Goal: Task Accomplishment & Management: Manage account settings

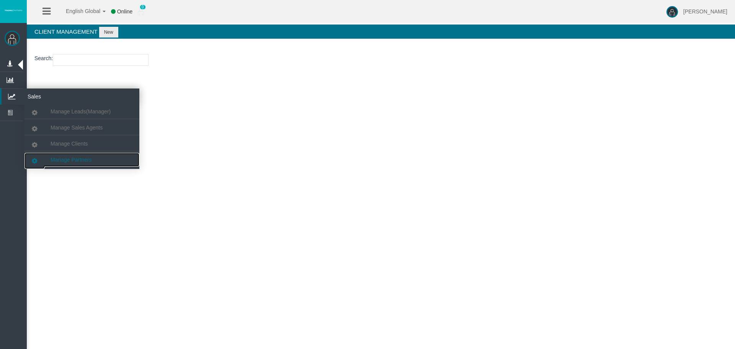
click at [88, 166] on link "Manage Partners" at bounding box center [81, 160] width 115 height 14
click at [87, 158] on span "Manage Partners" at bounding box center [71, 160] width 41 height 6
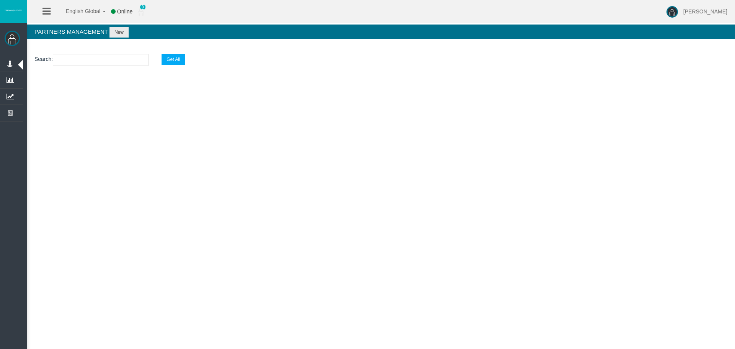
click at [87, 57] on input "text" at bounding box center [101, 60] width 96 height 12
paste input "IB3t4g5"
type input "IB3t4g5"
select select "25"
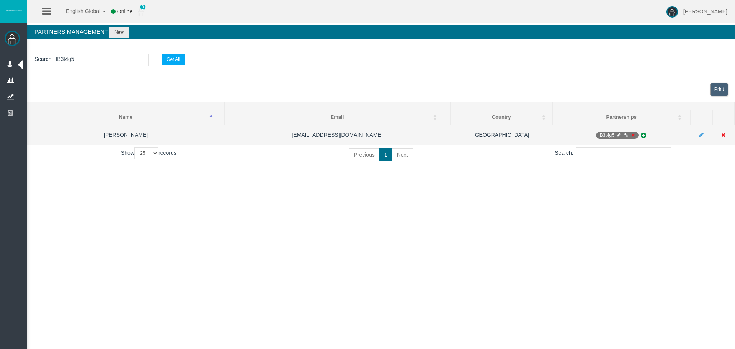
type input "IB3t4g5"
click at [618, 136] on icon at bounding box center [619, 135] width 6 height 5
select select "0"
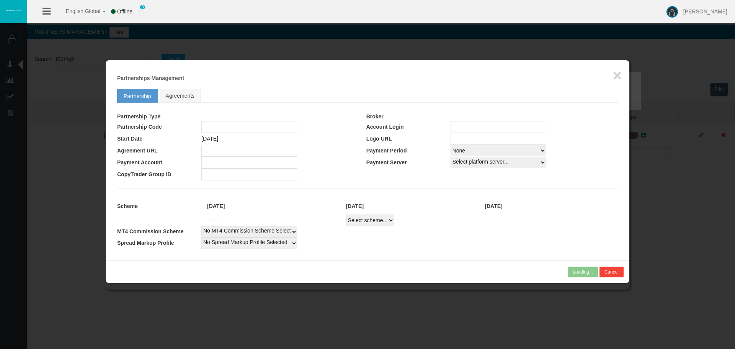
type input "IB3t4g5"
type input "19264467"
select select "1"
type input "19264467"
select select "1"
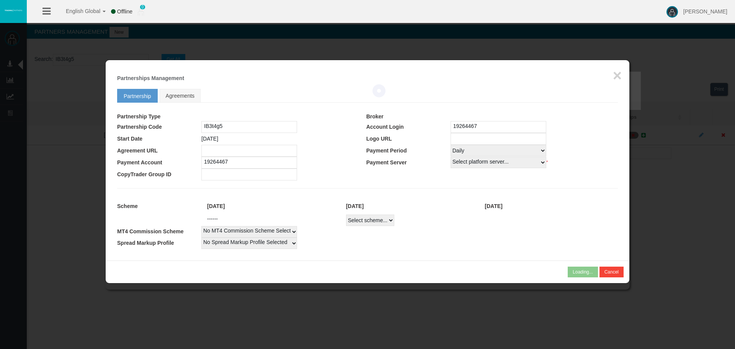
select select
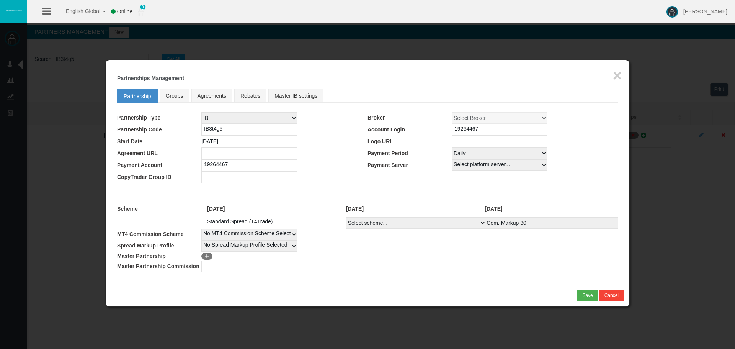
click at [483, 155] on select "Select Payment Period... None Daily Weekly Mid-Month Monthly" at bounding box center [500, 152] width 96 height 11
select select "0"
click at [452, 147] on select "Select Payment Period... None Daily Weekly Mid-Month Monthly" at bounding box center [500, 152] width 96 height 11
click at [587, 293] on div "Save" at bounding box center [587, 295] width 10 height 7
click at [586, 297] on section "Processing..." at bounding box center [580, 295] width 38 height 6
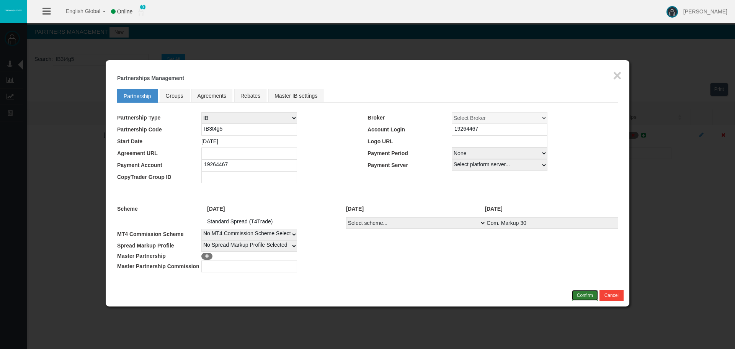
click at [585, 296] on div "Confirm" at bounding box center [585, 295] width 16 height 7
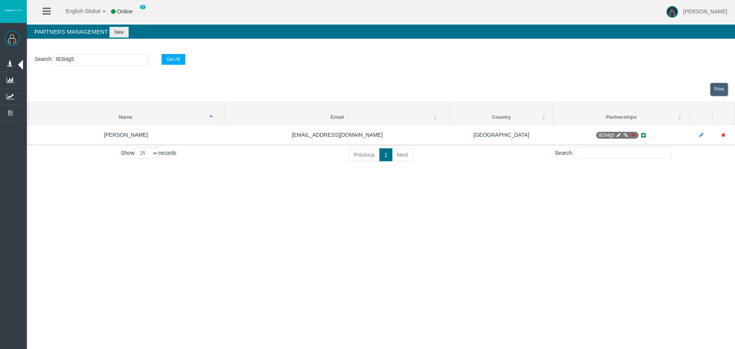
drag, startPoint x: 236, startPoint y: 176, endPoint x: 573, endPoint y: 191, distance: 337.5
click at [235, 179] on div "English Global 简体中文 English Global 日本語 한국어 Online 0 [PERSON_NAME] Help Log Out …" at bounding box center [367, 174] width 735 height 349
drag, startPoint x: 573, startPoint y: 191, endPoint x: 576, endPoint y: 183, distance: 8.0
click at [573, 187] on div "English Global 简体中文 English Global 日本語 한국어 Online 0 [PERSON_NAME] Help Log Out …" at bounding box center [367, 174] width 735 height 349
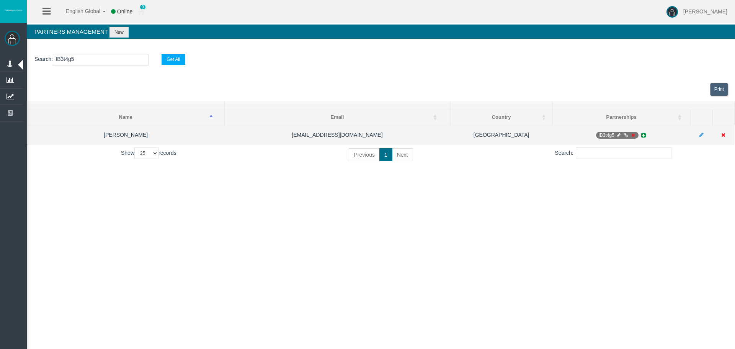
click at [621, 134] on icon at bounding box center [619, 135] width 6 height 5
select select "0"
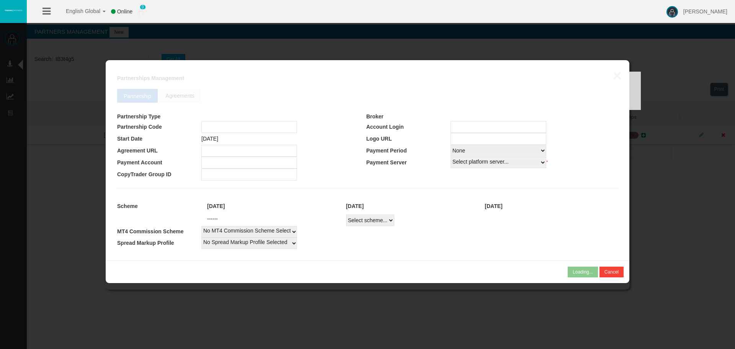
type input "IB3t4g5"
type input "19264467"
select select
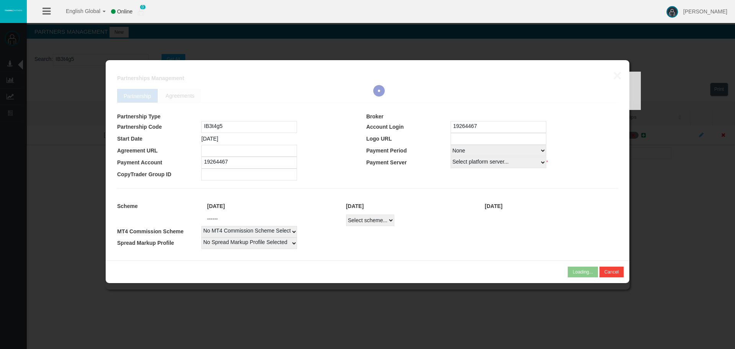
select select
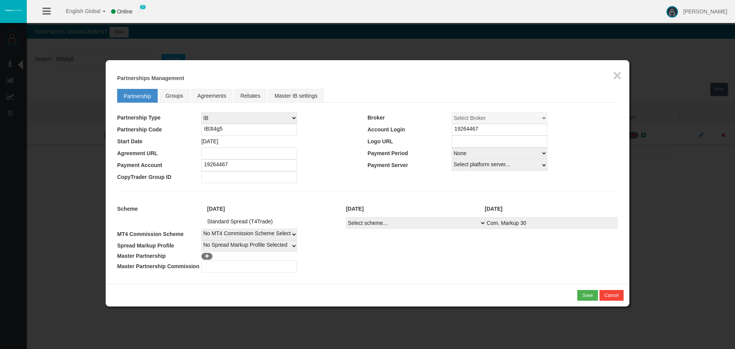
click at [508, 249] on td "No Spread Markup Profile Selected 1" at bounding box center [409, 245] width 416 height 11
click at [617, 73] on button "×" at bounding box center [617, 75] width 9 height 15
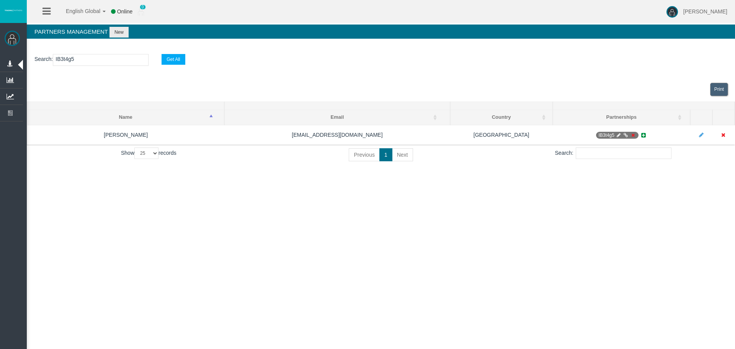
click at [92, 59] on input "IB3t4g5" at bounding box center [101, 60] width 96 height 12
paste input "1p7zy"
type input "IB1p7zy"
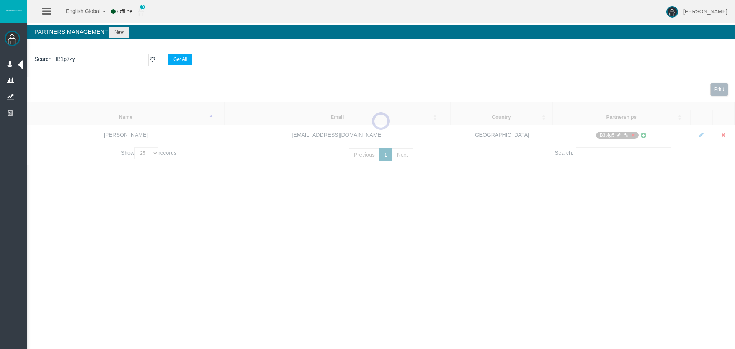
select select "25"
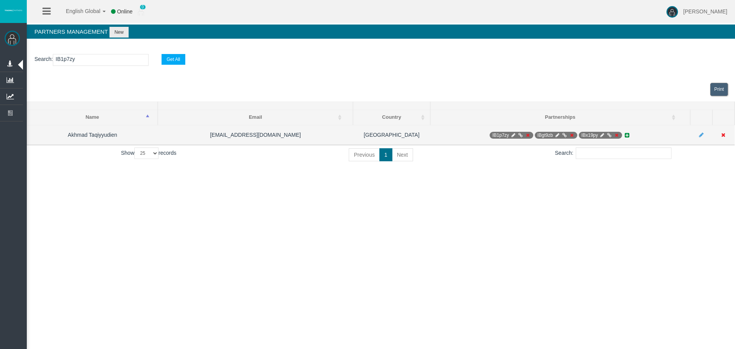
type input "IB1p7zy"
click at [514, 136] on icon at bounding box center [513, 135] width 6 height 5
select select "0"
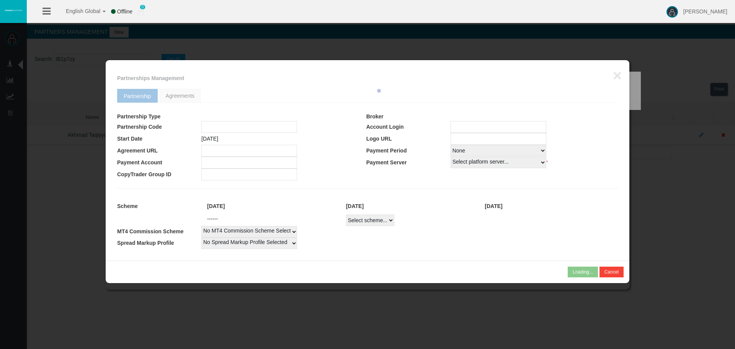
type input "IB1p7zy"
type input "19252309"
select select "1"
type input "19252309"
select select "1"
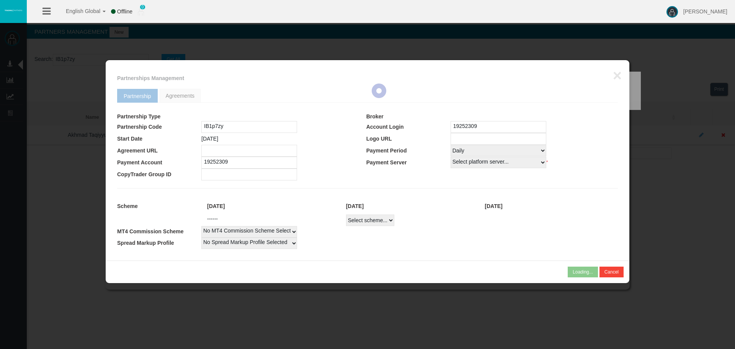
select select
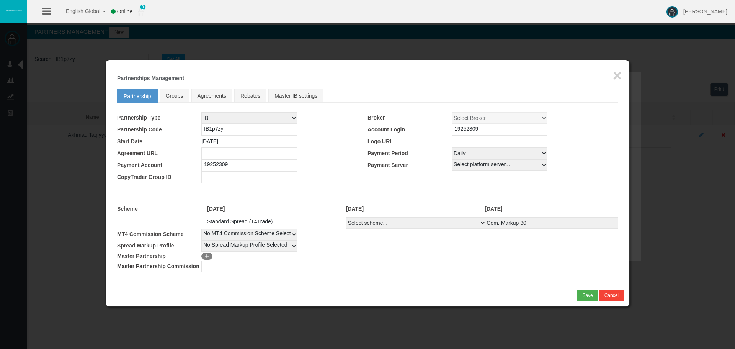
click at [488, 150] on select "Select Payment Period... None Daily Weekly Mid-Month Monthly" at bounding box center [500, 152] width 96 height 11
select select "0"
click at [452, 147] on select "Select Payment Period... None Daily Weekly Mid-Month Monthly" at bounding box center [500, 152] width 96 height 11
drag, startPoint x: 562, startPoint y: 267, endPoint x: 571, endPoint y: 274, distance: 11.4
click at [567, 271] on tbody "Scheme [DATE] [DATE] [DATE] Standard Spread (T4Trade) Select scheme... Com. Mar…" at bounding box center [367, 237] width 501 height 72
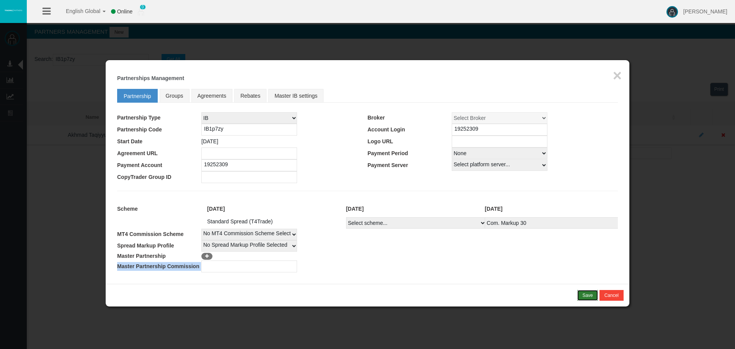
click at [586, 292] on div "Save" at bounding box center [587, 295] width 10 height 7
click at [588, 294] on div "Confirm" at bounding box center [585, 295] width 16 height 7
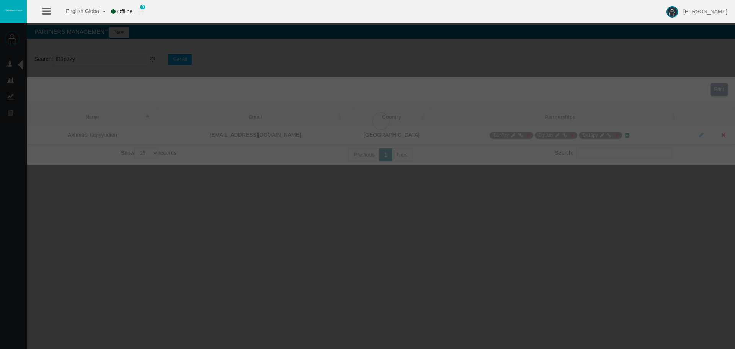
click at [564, 247] on div "English Global 简体中文 English Global 日本語 한국어 Offline 0 [PERSON_NAME] Help Log Out…" at bounding box center [367, 174] width 735 height 349
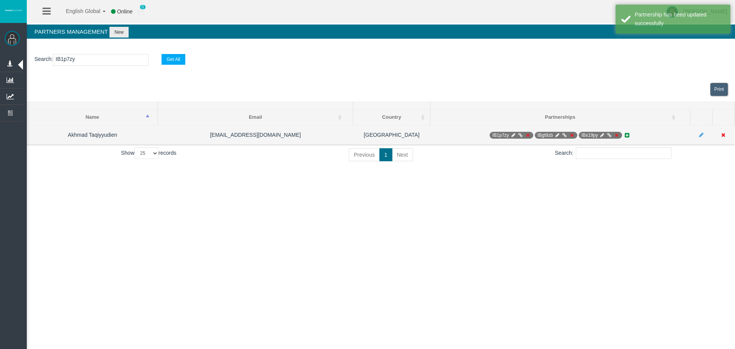
click at [556, 135] on icon at bounding box center [557, 135] width 6 height 5
select select "0"
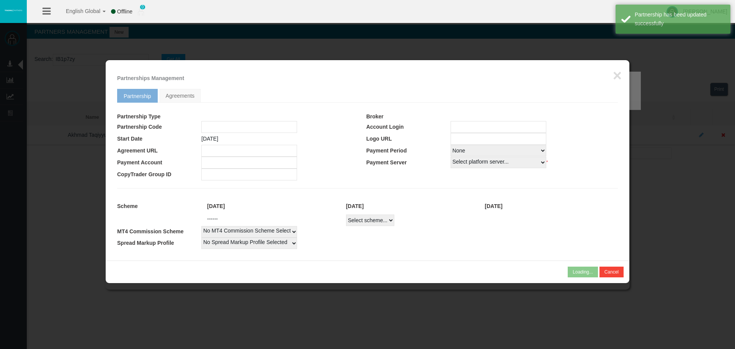
type input "IBgt9zb"
type input "19258240"
select select "1"
type input "19258240"
select select "1"
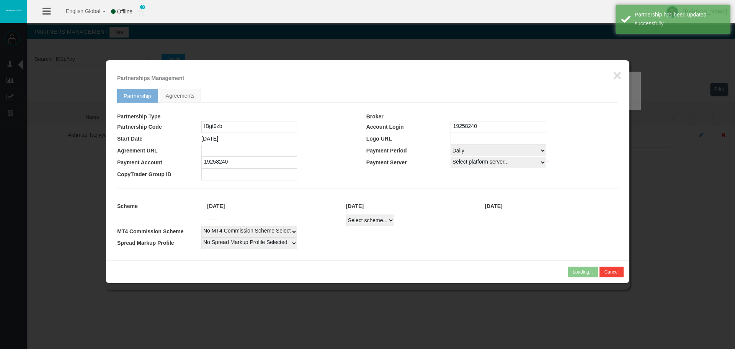
select select
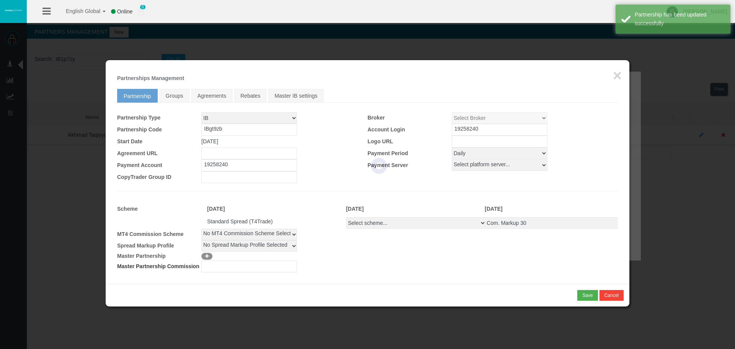
click at [490, 157] on select "Select Payment Period... None Daily Weekly Mid-Month Monthly" at bounding box center [500, 152] width 96 height 11
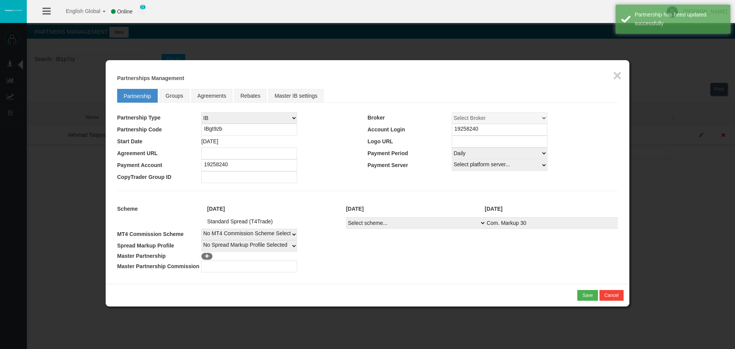
select select "0"
click at [452, 147] on select "Select Payment Period... None Daily Weekly Mid-Month Monthly" at bounding box center [500, 152] width 96 height 11
click at [578, 293] on button "Save" at bounding box center [587, 295] width 20 height 11
click at [589, 296] on div "Confirm" at bounding box center [585, 295] width 16 height 7
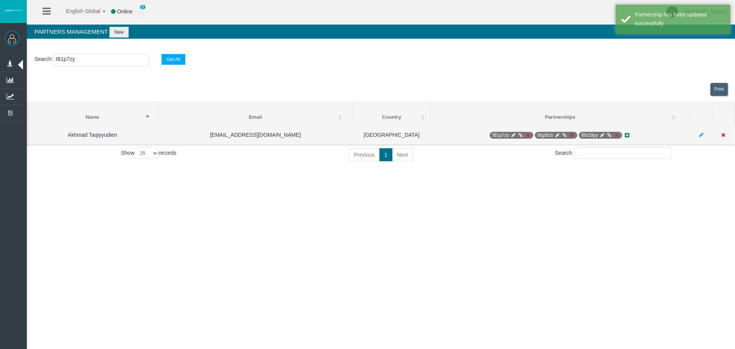
click at [601, 136] on icon at bounding box center [602, 135] width 6 height 5
select select "0"
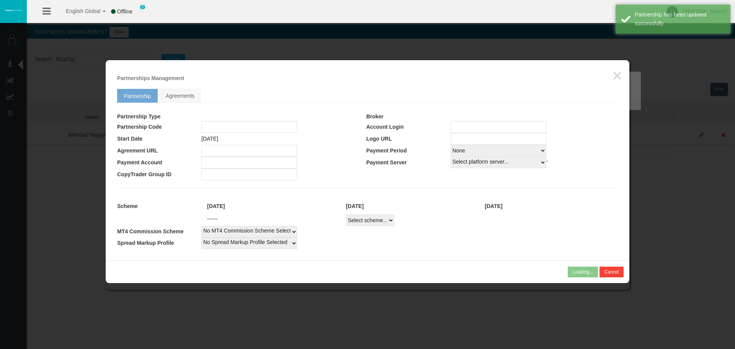
type input "IBx19py"
type input "19264922"
select select "1"
type input "19264922"
select select "1"
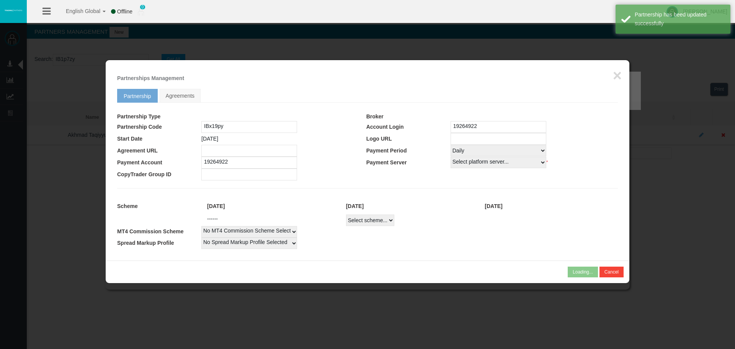
select select
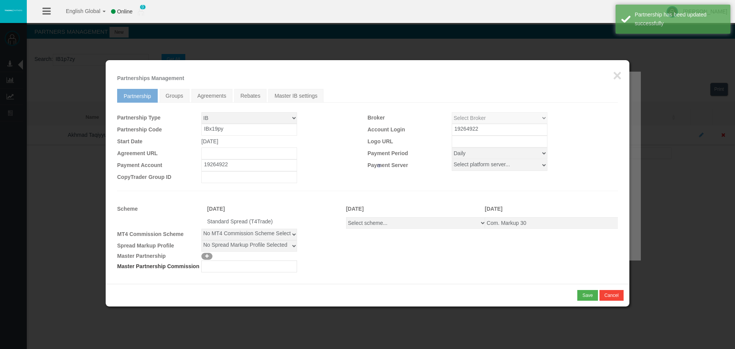
drag, startPoint x: 495, startPoint y: 153, endPoint x: 493, endPoint y: 158, distance: 4.8
click at [495, 154] on div "Loading... × Partnerships Management Partnership Groups Agreements Rebates Mast…" at bounding box center [368, 172] width 524 height 224
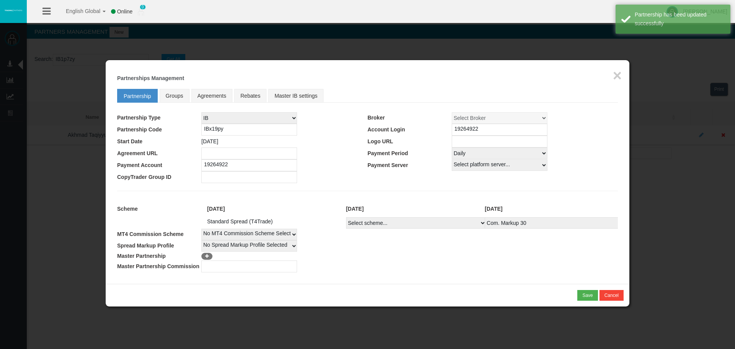
click at [487, 157] on select "Select Payment Period... None Daily Weekly Mid-Month Monthly" at bounding box center [500, 152] width 96 height 11
select select "0"
click at [452, 147] on select "Select Payment Period... None Daily Weekly Mid-Month Monthly" at bounding box center [500, 152] width 96 height 11
click at [583, 292] on div "Save" at bounding box center [587, 295] width 10 height 7
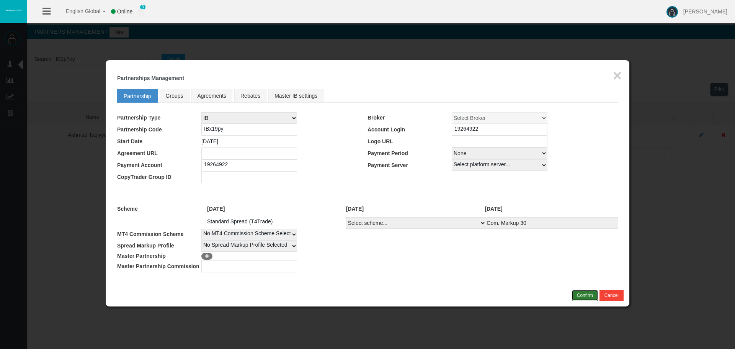
drag, startPoint x: 589, startPoint y: 298, endPoint x: 587, endPoint y: 294, distance: 4.3
click at [588, 298] on div "Confirm" at bounding box center [585, 295] width 16 height 7
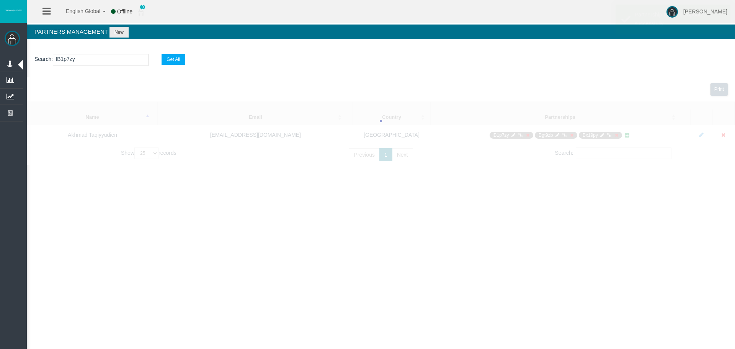
click at [574, 243] on div "English Global 简体中文 English Global 日本語 한국어 Offline 0 [PERSON_NAME] Help Log Out…" at bounding box center [367, 174] width 735 height 349
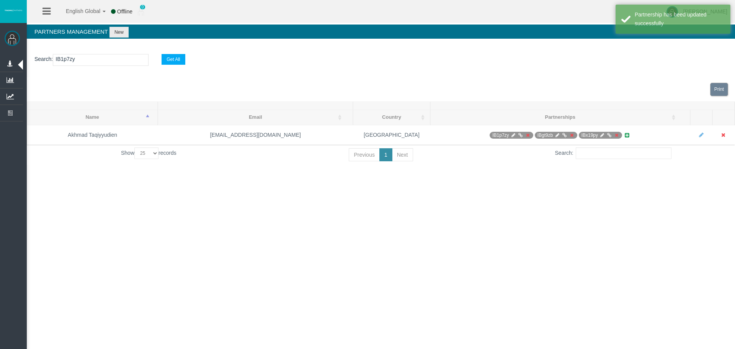
click at [571, 241] on div "English Global 简体中文 English Global 日本語 한국어 Offline 0 [PERSON_NAME] Help Log Out…" at bounding box center [367, 174] width 735 height 349
click at [175, 204] on div "English Global 简体中文 English Global 日本語 한국어 Online 0 [PERSON_NAME] Help Log Out …" at bounding box center [367, 174] width 735 height 349
